Goal: Transaction & Acquisition: Purchase product/service

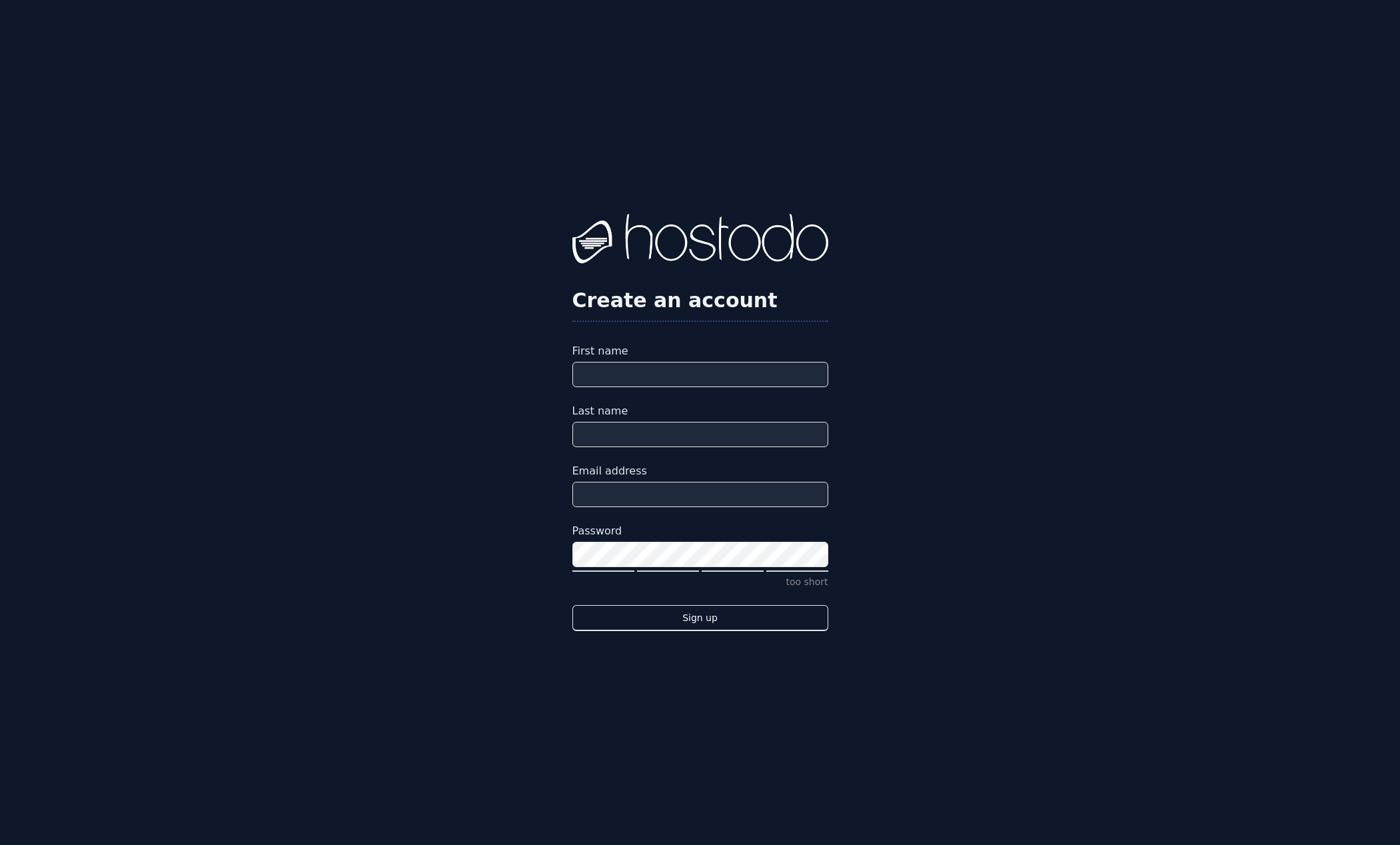
click at [388, 77] on div "Create an account First name Last name Email address Password too short Sign up" at bounding box center [700, 422] width 1400 height 845
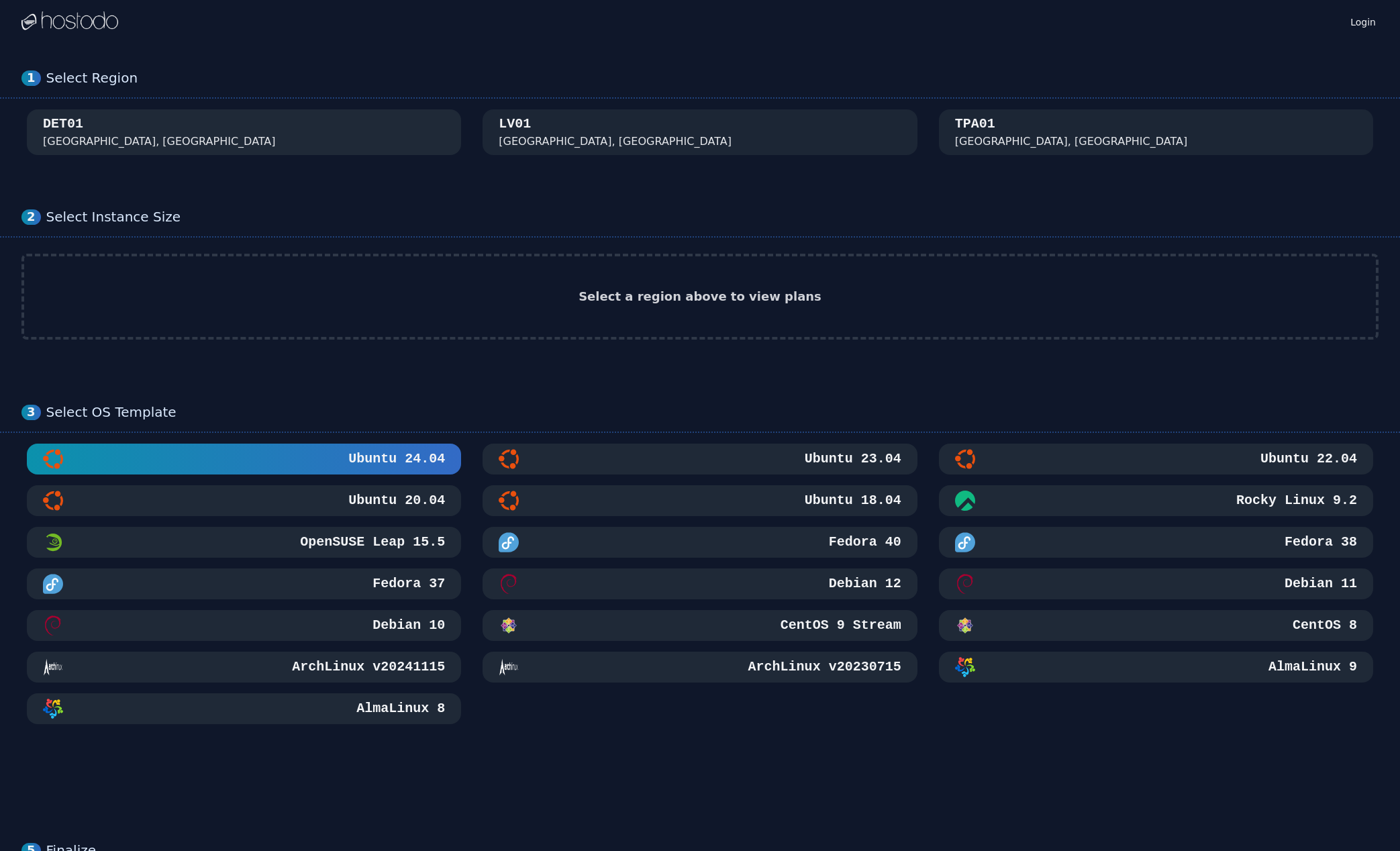
click at [326, 142] on div "DET01 [GEOGRAPHIC_DATA], [GEOGRAPHIC_DATA]" at bounding box center [244, 132] width 402 height 35
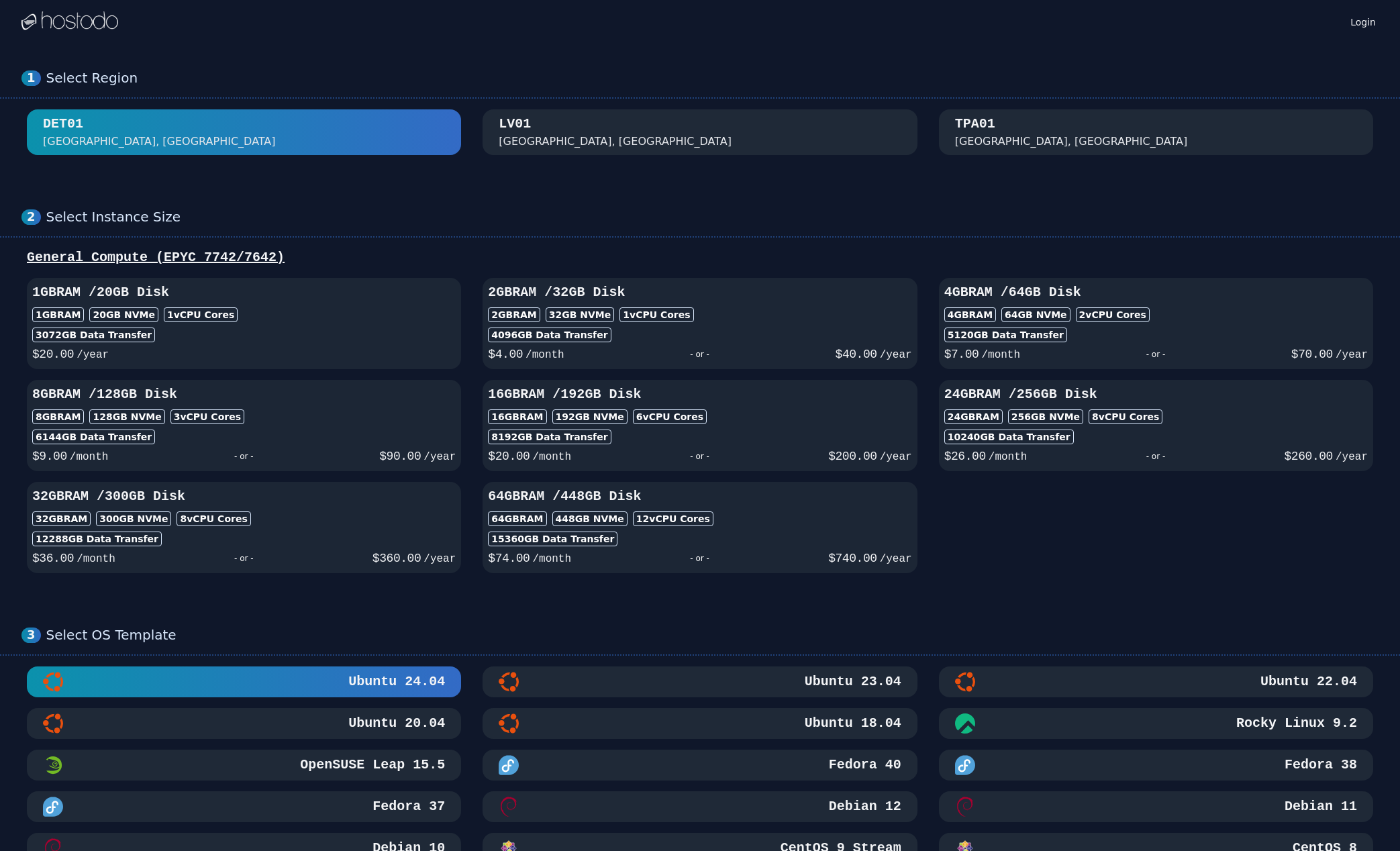
scroll to position [67, 0]
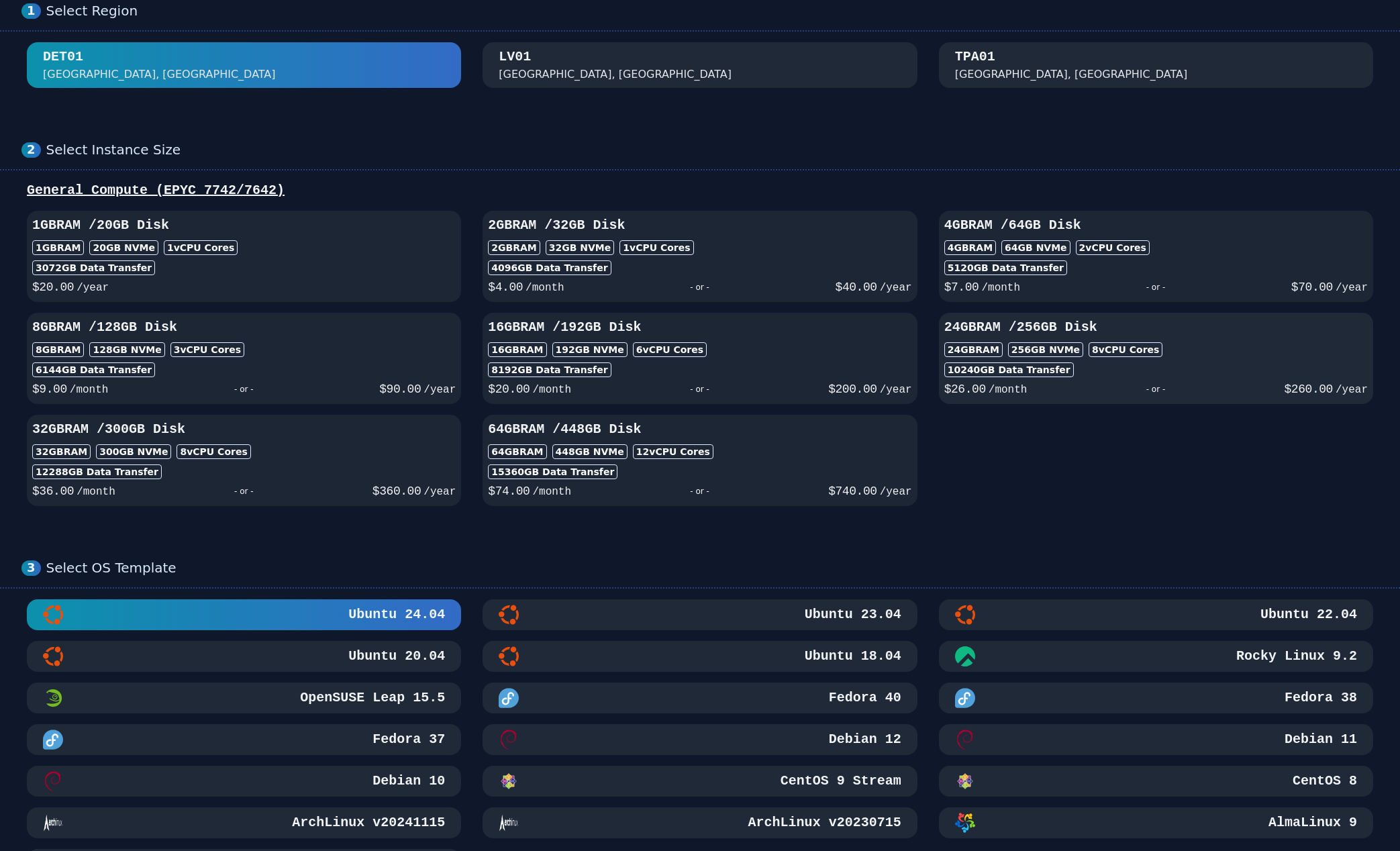
click at [1156, 351] on div "24GB RAM 256 GB NVMe 8 vCPU Cores" at bounding box center [1156, 350] width 424 height 15
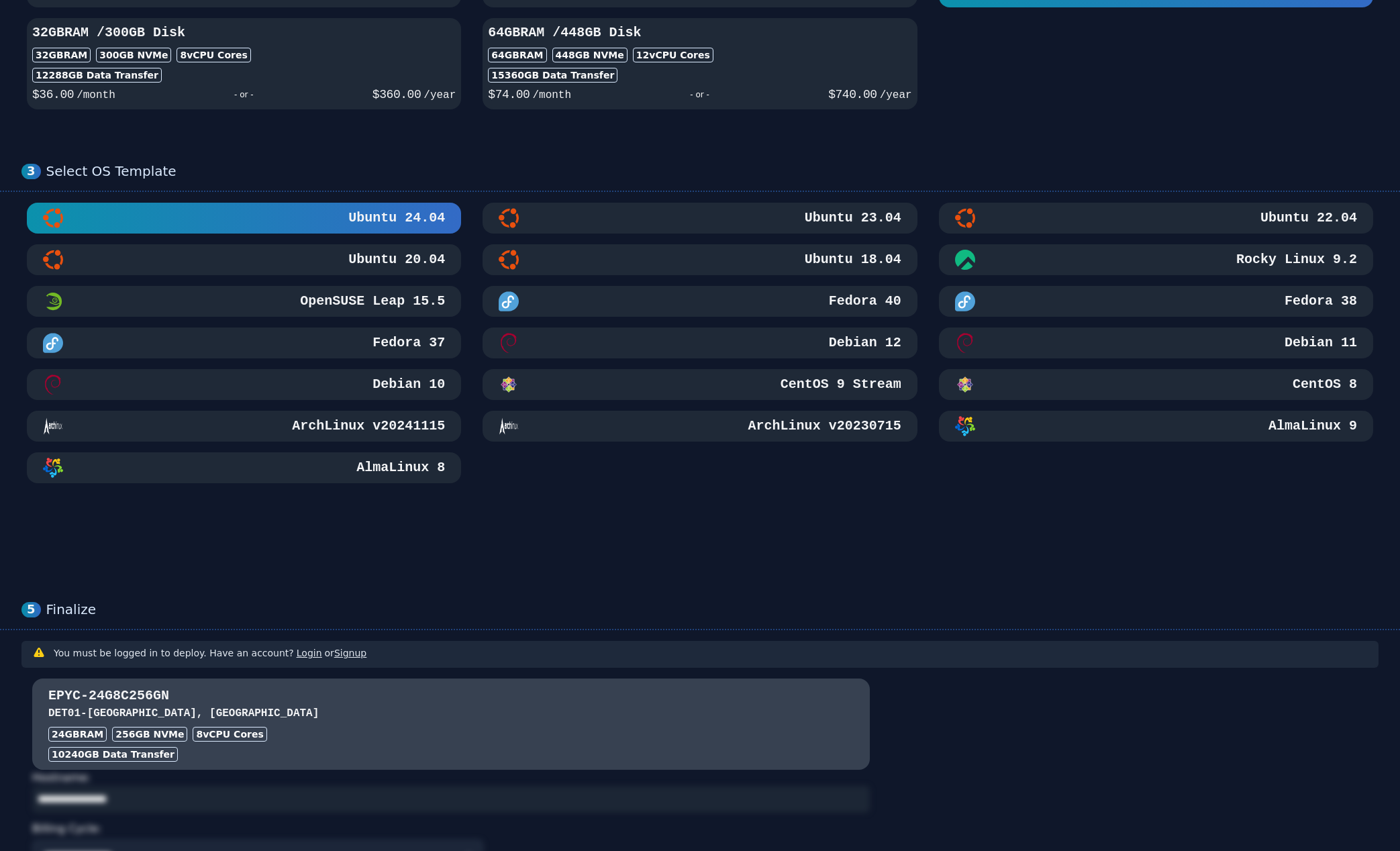
scroll to position [409, 0]
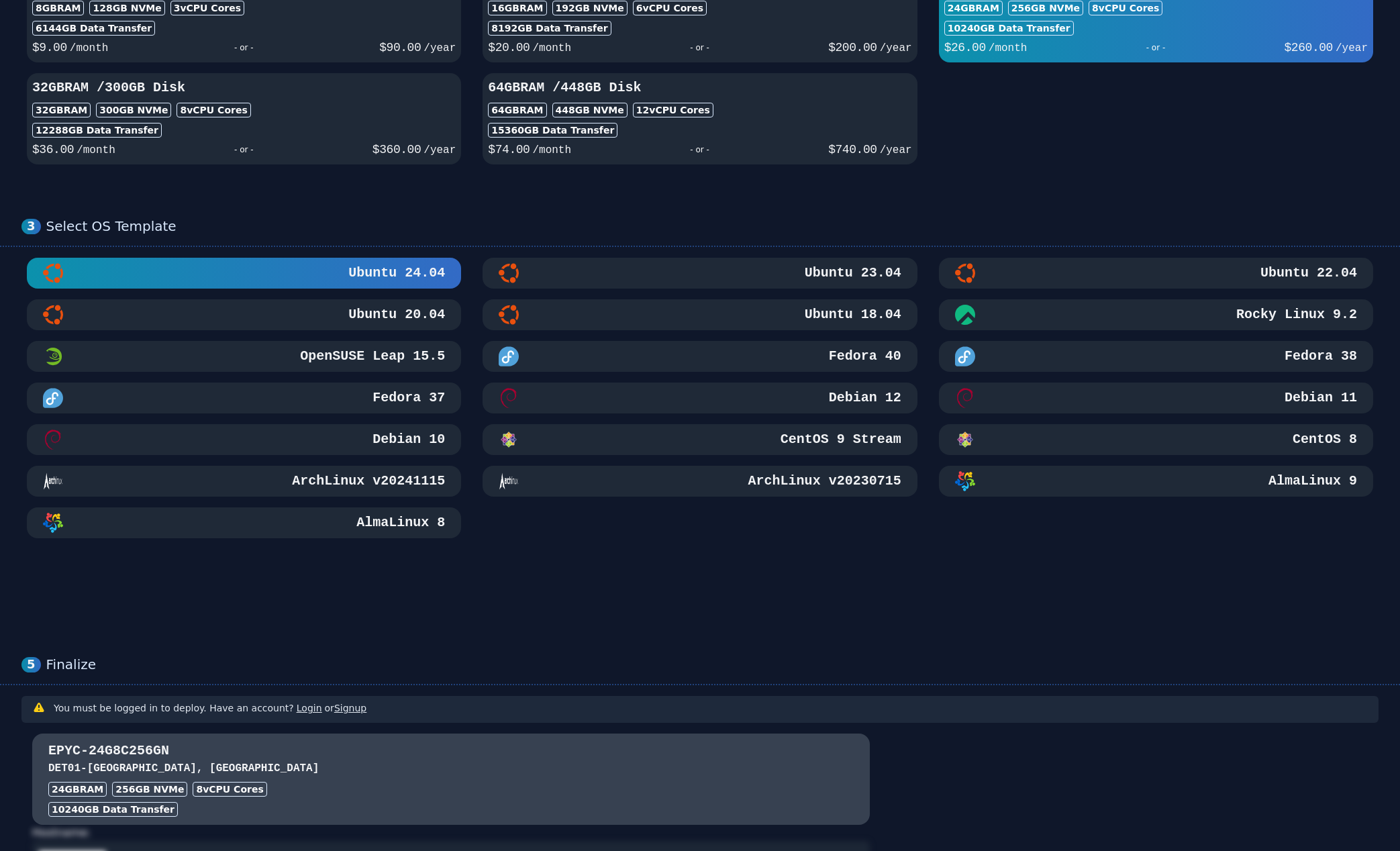
click at [302, 523] on div "AlmaLinux 8" at bounding box center [244, 522] width 402 height 20
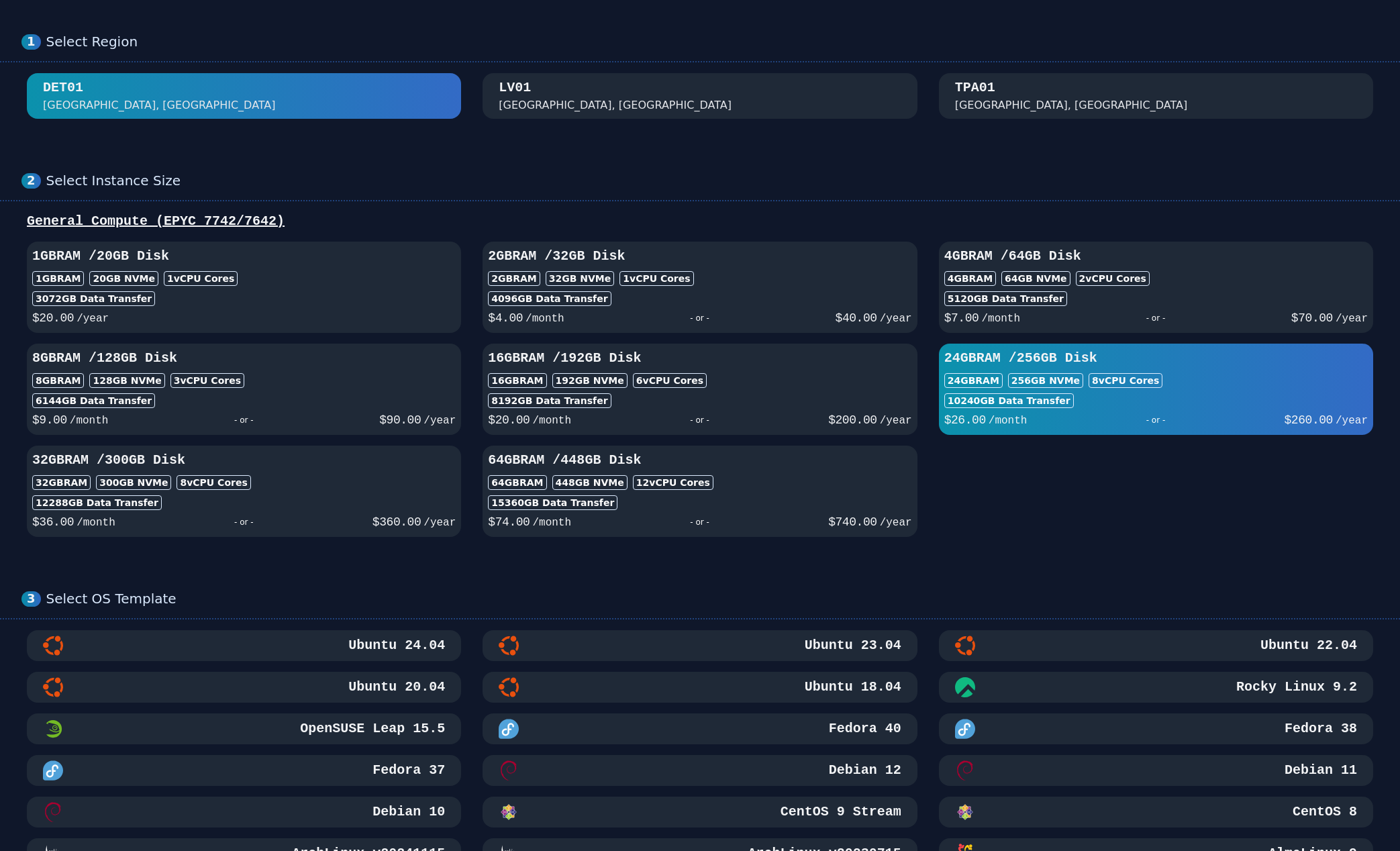
scroll to position [0, 0]
